Goal: Task Accomplishment & Management: Manage account settings

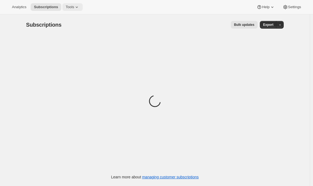
click at [72, 10] on button "Tools" at bounding box center [72, 7] width 20 height 8
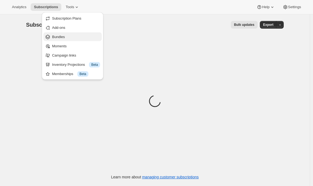
click at [65, 40] on button "Bundles" at bounding box center [72, 36] width 58 height 9
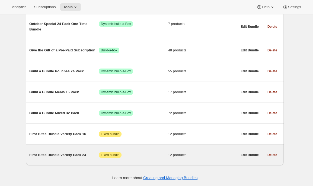
scroll to position [333, 0]
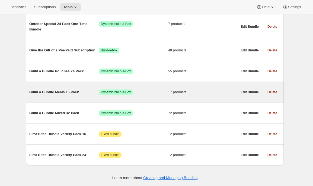
click at [63, 88] on div "Build a Bundle Meals 16 Pack Success Dynamic build-a-Box 17 products" at bounding box center [133, 92] width 208 height 14
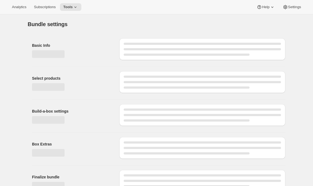
type input "Build a Bundle Meals 16 Pack"
checkbox input "true"
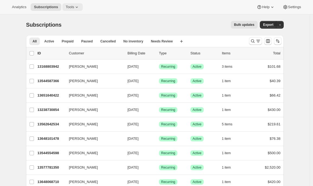
click at [79, 9] on icon at bounding box center [76, 6] width 5 height 5
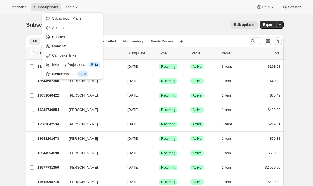
click at [134, 16] on div "Subscriptions. This page is ready Subscriptions Bulk updates More actions Bulk …" at bounding box center [155, 24] width 258 height 21
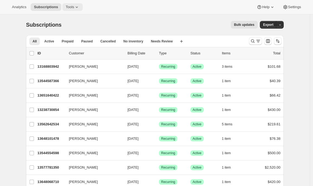
click at [74, 6] on span "Tools" at bounding box center [70, 7] width 8 height 4
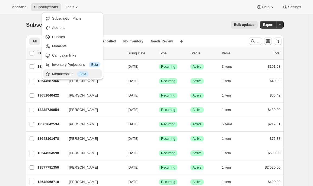
click at [62, 71] on div "Memberships Info Beta" at bounding box center [76, 73] width 48 height 5
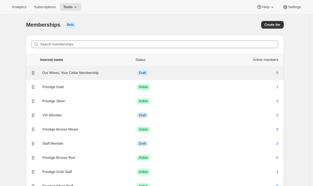
scroll to position [23, 0]
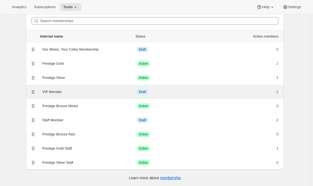
click at [53, 90] on div "VIP Member" at bounding box center [89, 91] width 94 height 5
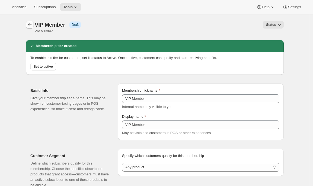
click at [28, 27] on button "Memberships" at bounding box center [30, 25] width 8 height 8
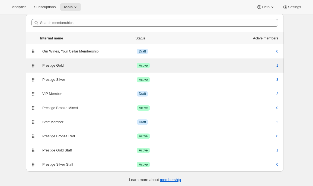
scroll to position [23, 0]
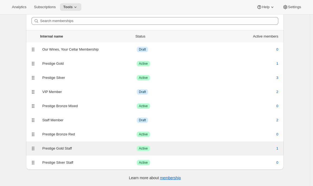
click at [58, 149] on div "Prestige Gold Staff" at bounding box center [89, 147] width 94 height 5
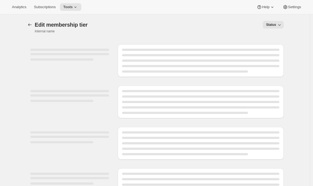
select select "products"
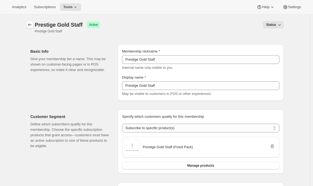
click at [28, 24] on button "Memberships" at bounding box center [30, 25] width 8 height 8
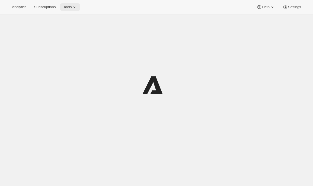
click at [72, 6] on span "Tools" at bounding box center [67, 7] width 8 height 4
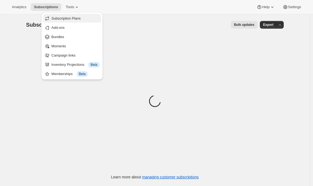
click at [71, 20] on span "Subscription Plans" at bounding box center [66, 18] width 29 height 4
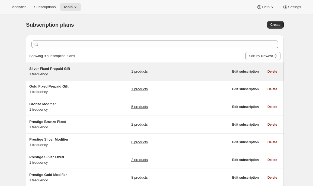
scroll to position [72, 0]
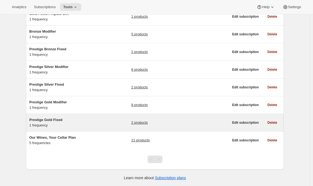
click at [66, 125] on div "Prestige Gold Fixed 1 frequency" at bounding box center [63, 122] width 68 height 11
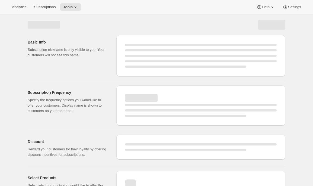
select select "WEEK"
select select "MONTH"
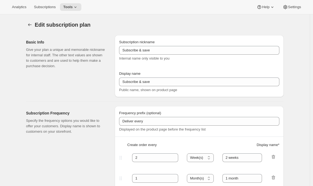
type input "Prestige Gold Fixed"
type input "Join the Gold Fixed club"
type input "Deliver"
type input "4"
select select "MONTH"
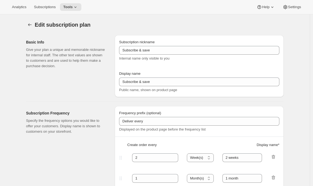
type input "4 months"
type input "Don’t forget to double-check your payment and shipping information before confi…"
checkbox input "true"
select select "YEARDAY"
select select "2"
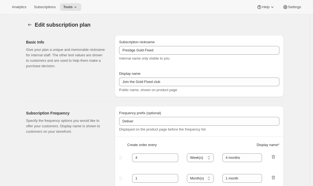
select select "5"
select select "6"
select select "5"
select select "10"
select select "5"
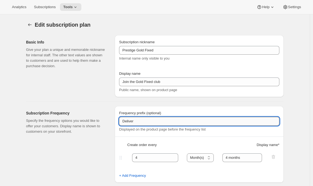
click at [141, 122] on input "Deliver" at bounding box center [199, 121] width 160 height 9
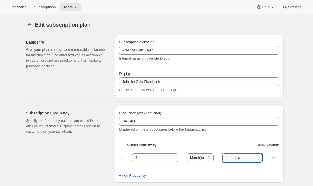
click at [228, 154] on input "4 months" at bounding box center [243, 157] width 40 height 9
click at [227, 156] on input "4 months" at bounding box center [243, 157] width 40 height 9
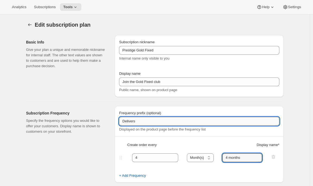
click at [144, 124] on input "Delivers" at bounding box center [199, 121] width 160 height 9
type input "Delivers every"
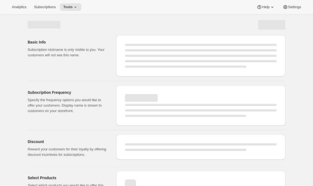
scroll to position [27, 0]
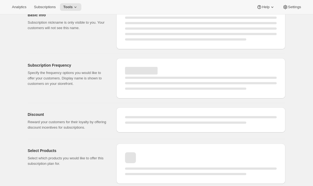
select select "MONTH"
select select "YEARDAY"
select select "2"
select select "5"
select select "6"
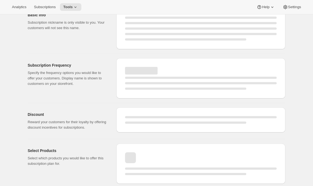
select select "5"
select select "10"
select select "5"
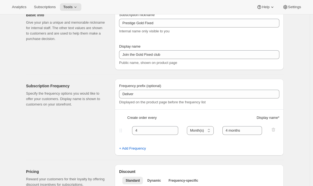
type input "Delivers every"
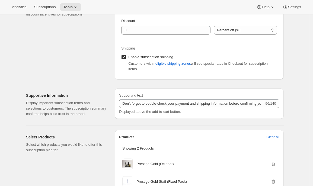
scroll to position [0, 0]
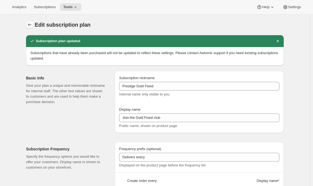
click at [31, 26] on icon "Subscription plans" at bounding box center [29, 24] width 5 height 5
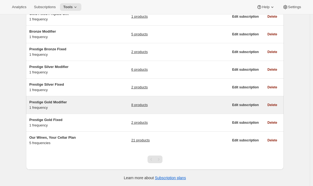
scroll to position [70, 0]
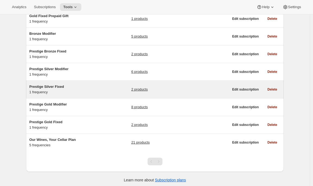
click at [54, 94] on div "Prestige Silver Fixed 1 frequency" at bounding box center [63, 89] width 68 height 11
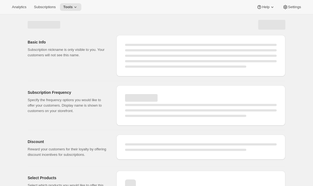
select select "WEEK"
select select "MONTH"
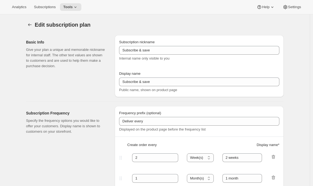
checkbox input "true"
type input "Prestige Silver Fixed"
type input "Join the Silver Fixed Club"
type input "4"
select select "MONTH"
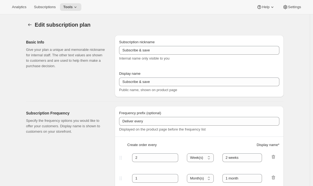
type input "4 Months"
type input "Don’t forget to double-check your payment and shipping information before confi…"
checkbox input "true"
select select "YEARDAY"
select select "2"
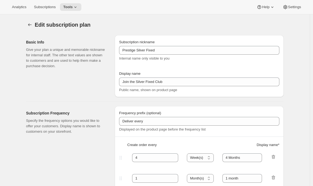
select select "8"
select select "6"
select select "8"
select select "10"
select select "8"
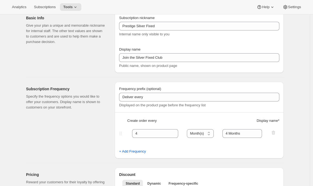
scroll to position [24, 0]
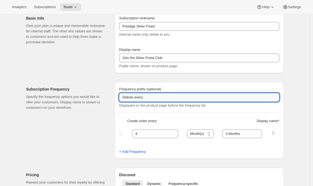
click at [135, 97] on input "Deliver every" at bounding box center [199, 97] width 160 height 9
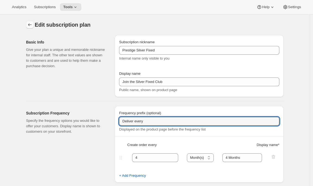
click at [30, 22] on icon "Subscription plans" at bounding box center [29, 24] width 5 height 5
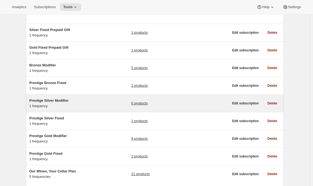
scroll to position [72, 0]
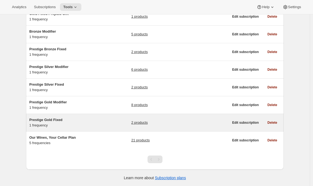
click at [47, 121] on span "Prestige Gold Fixed" at bounding box center [45, 120] width 33 height 4
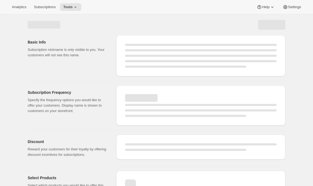
select select "WEEK"
select select "MONTH"
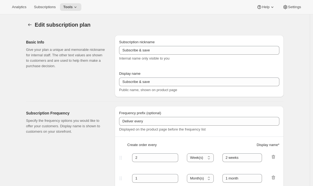
type input "Prestige Gold Fixed"
type input "Join the Gold Fixed club"
type input "Delivers every"
type input "4"
select select "MONTH"
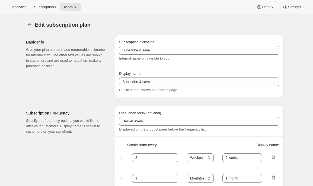
type input "4 months"
type input "Don’t forget to double-check your payment and shipping information before confi…"
checkbox input "true"
select select "YEARDAY"
select select "2"
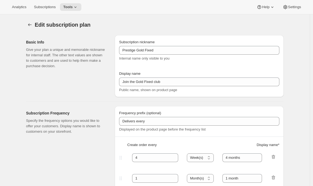
select select "5"
select select "6"
select select "5"
select select "10"
select select "5"
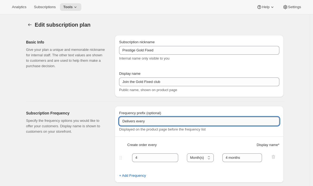
click at [136, 122] on input "Delivers every" at bounding box center [199, 121] width 160 height 9
type input "Deliver every"
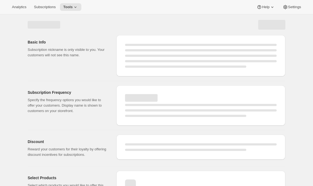
select select "MONTH"
select select "YEARDAY"
select select "2"
select select "5"
select select "6"
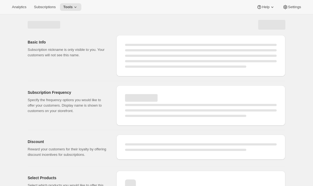
select select "5"
select select "10"
select select "5"
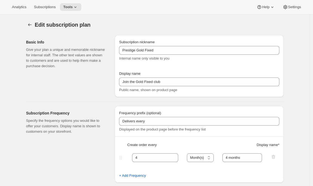
type input "Deliver every"
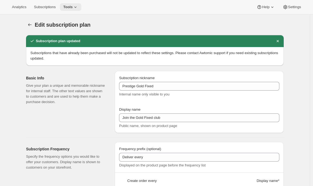
click at [76, 7] on icon at bounding box center [75, 6] width 5 height 5
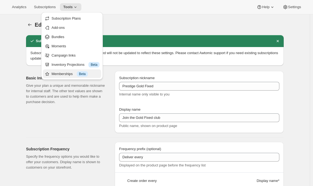
click at [66, 74] on div "Memberships Info Beta" at bounding box center [76, 73] width 48 height 5
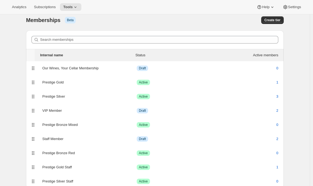
scroll to position [23, 0]
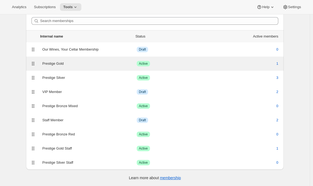
click at [84, 68] on div "Prestige Gold Success Active 1" at bounding box center [155, 63] width 258 height 14
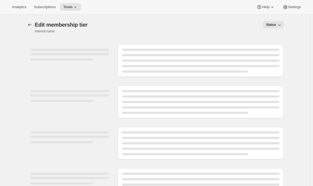
select select "products"
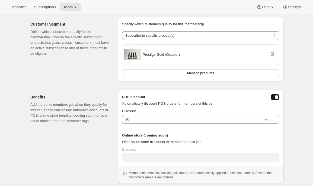
scroll to position [90, 0]
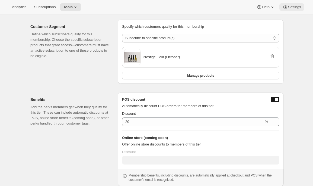
click at [295, 7] on span "Settings" at bounding box center [294, 7] width 13 height 4
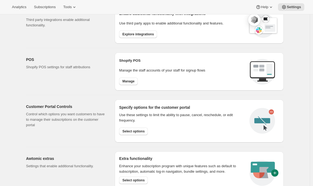
scroll to position [195, 0]
click at [128, 131] on span "Select options" at bounding box center [133, 131] width 22 height 4
